Goal: Task Accomplishment & Management: Manage account settings

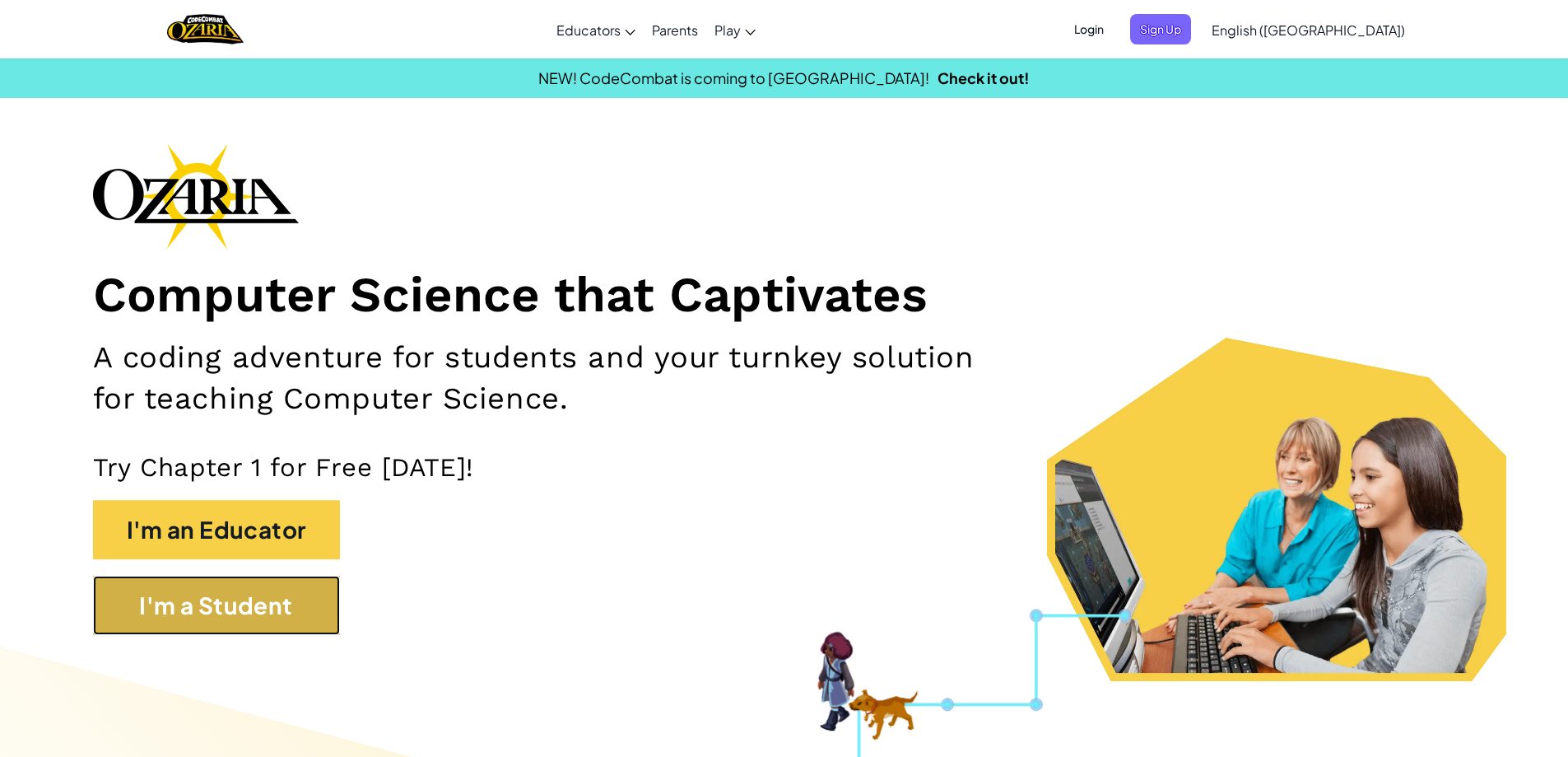
click at [300, 603] on button "I'm a Student" at bounding box center [216, 606] width 247 height 59
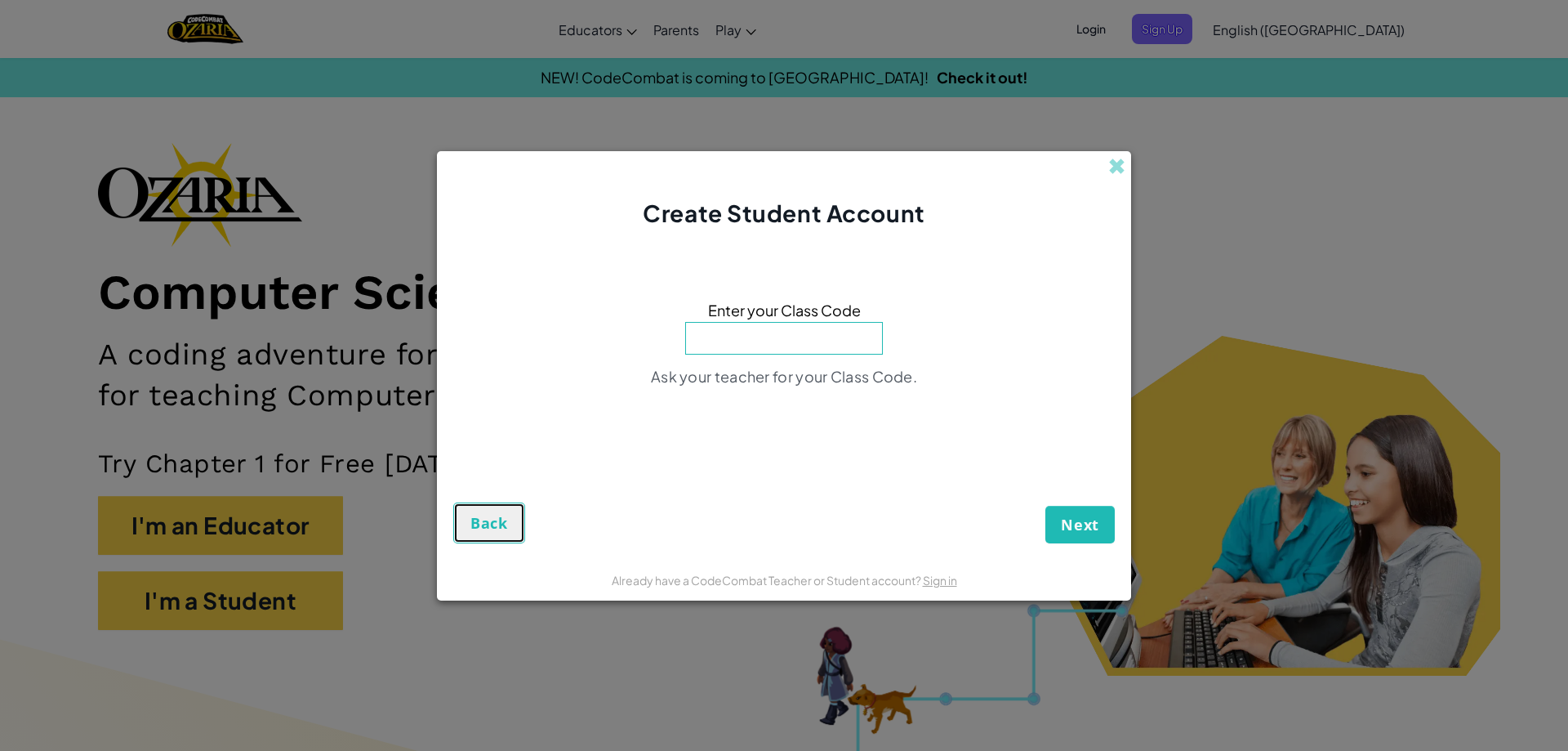
click at [511, 535] on button "Back" at bounding box center [490, 523] width 72 height 40
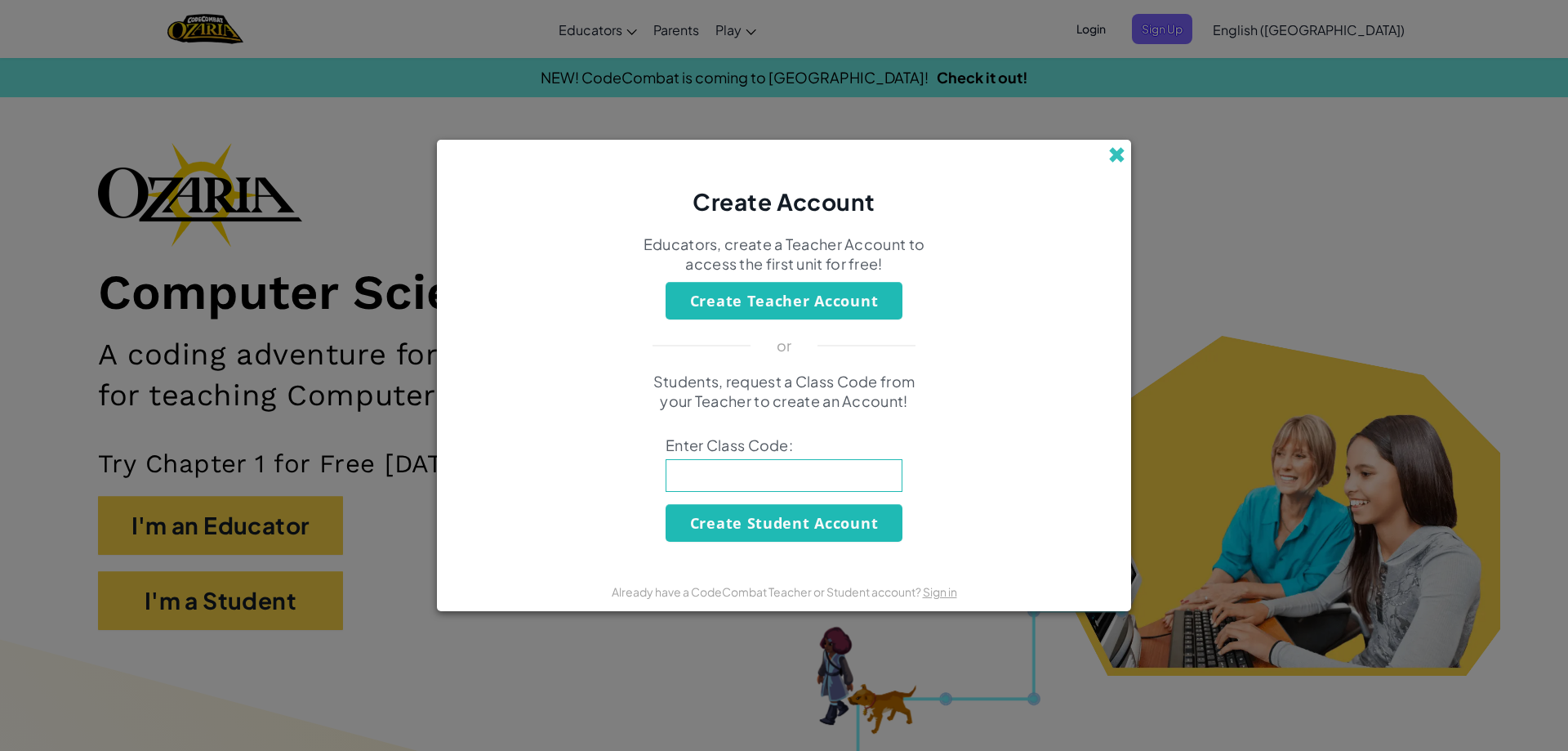
click at [1109, 156] on span at bounding box center [1117, 155] width 17 height 17
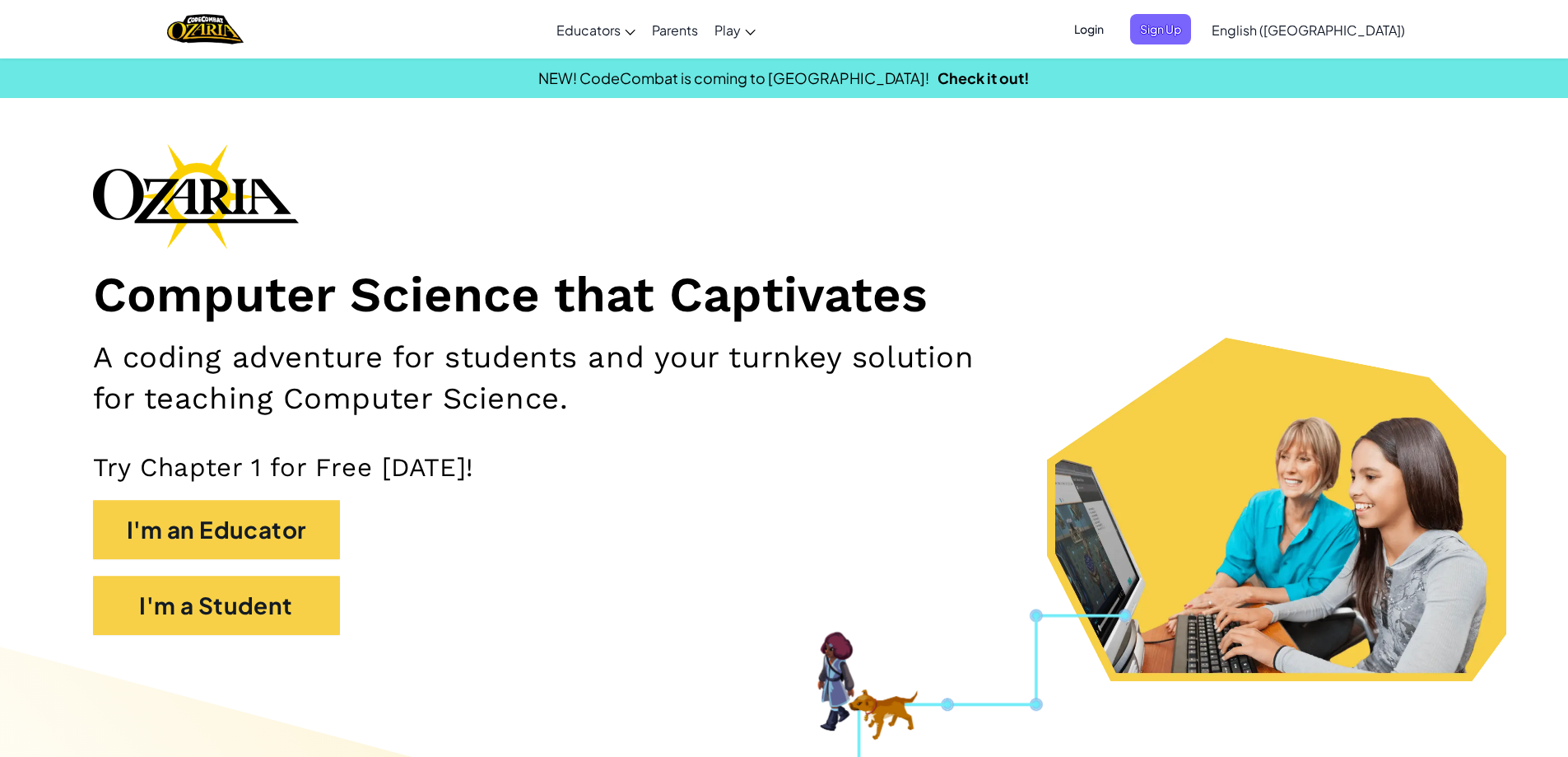
click at [1114, 35] on span "Login" at bounding box center [1089, 29] width 49 height 31
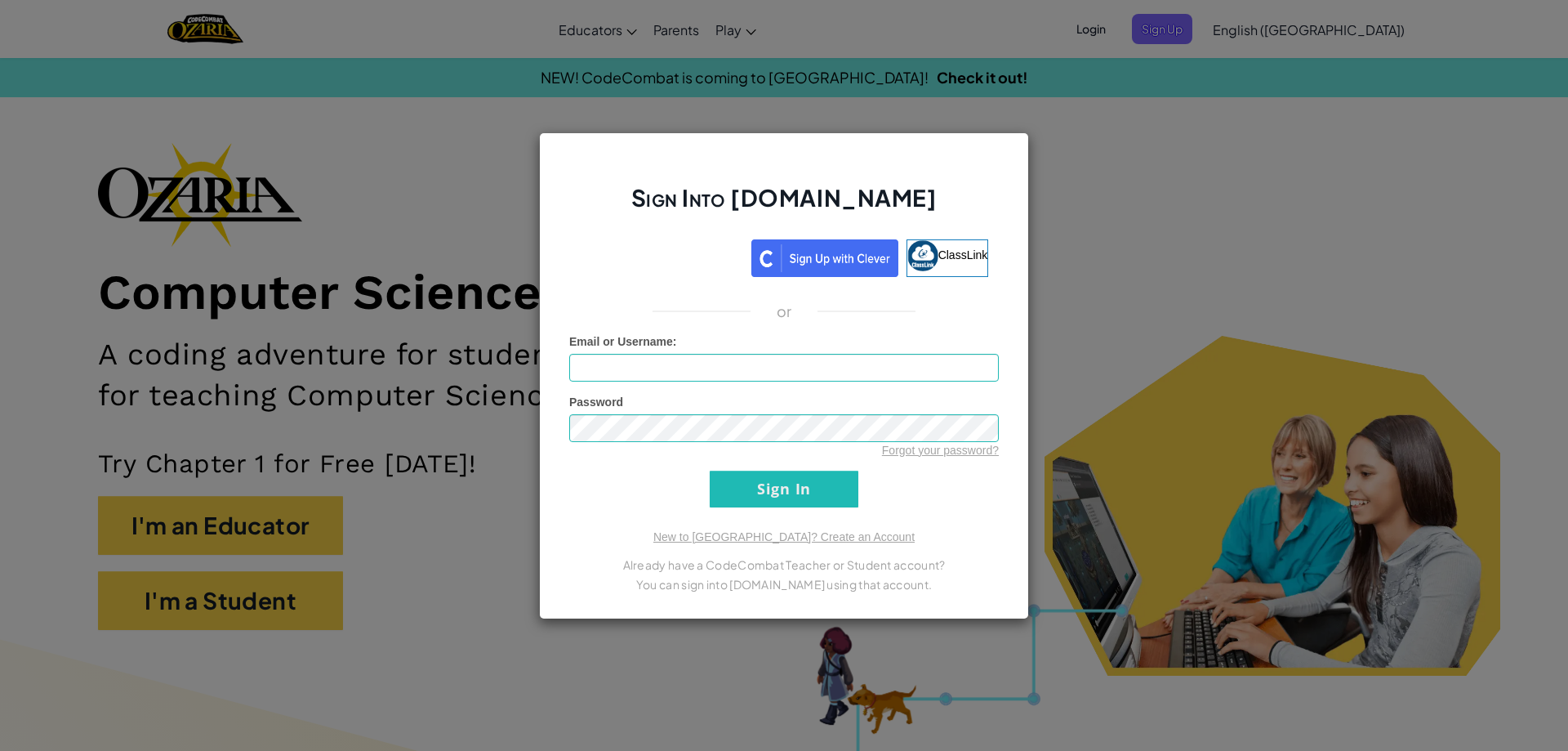
type input "[EMAIL_ADDRESS][DOMAIN_NAME]"
